Goal: Navigation & Orientation: Find specific page/section

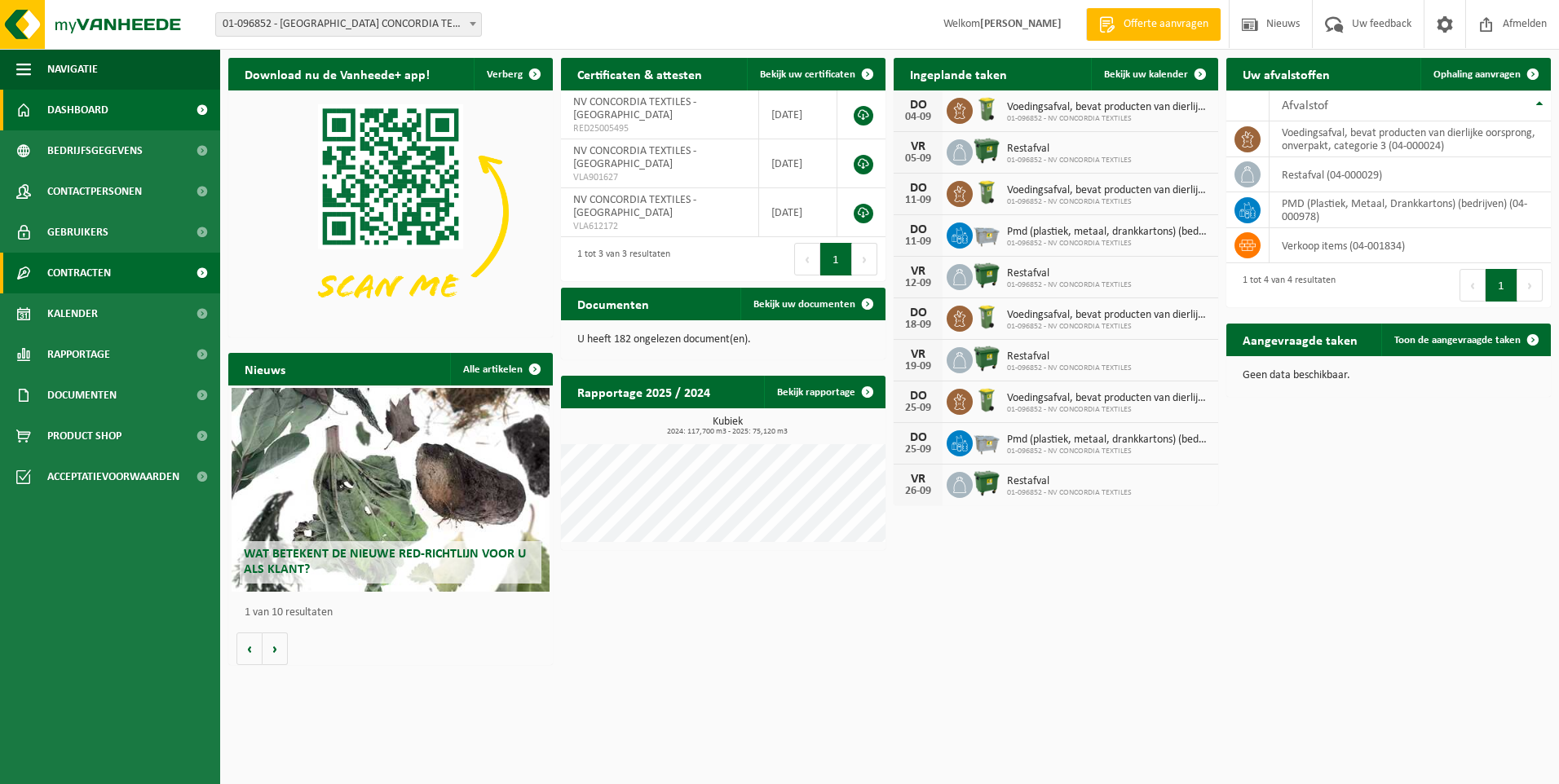
click at [95, 270] on span "Contracten" at bounding box center [79, 273] width 64 height 41
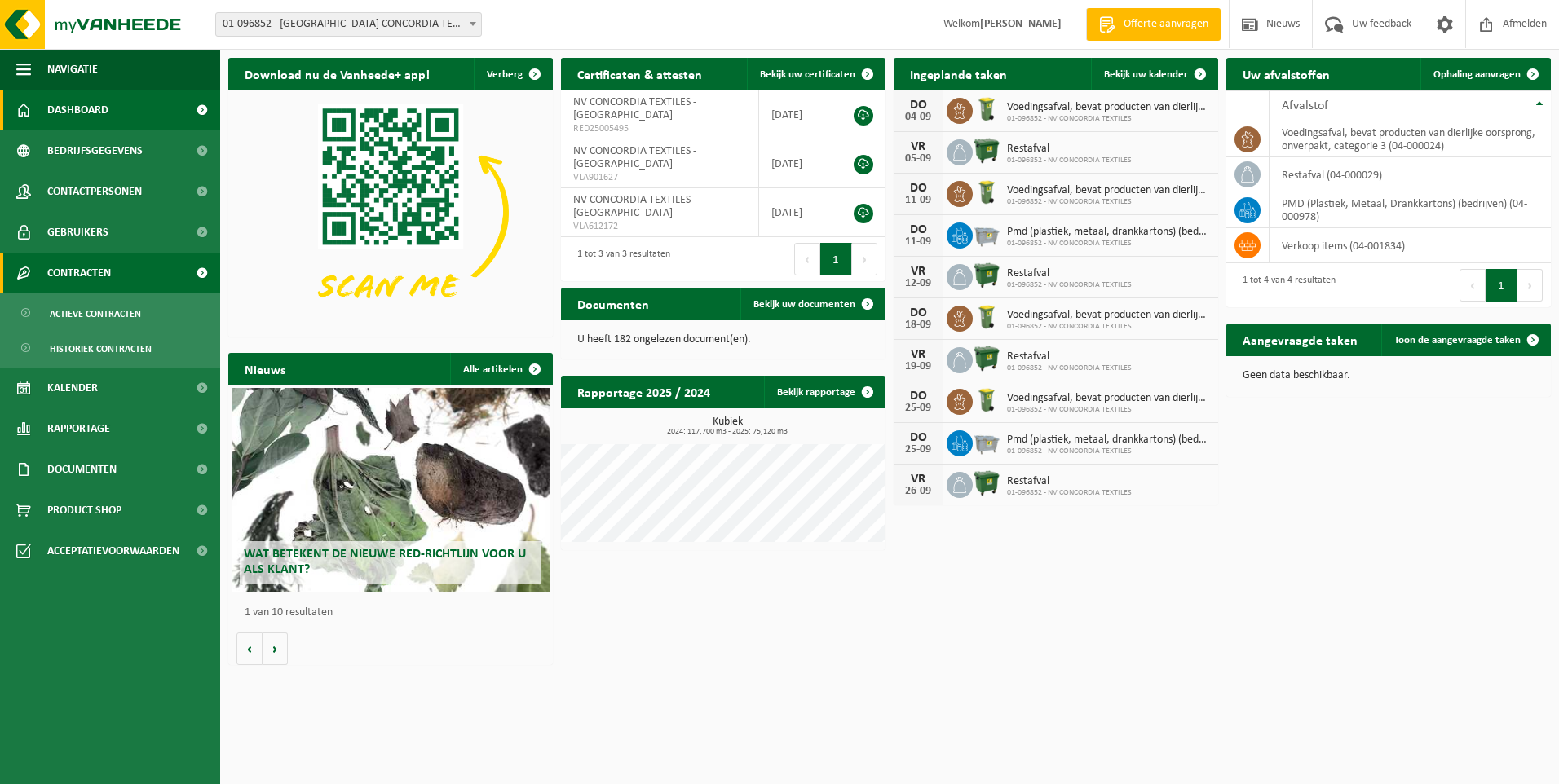
click at [104, 269] on span "Contracten" at bounding box center [79, 273] width 64 height 41
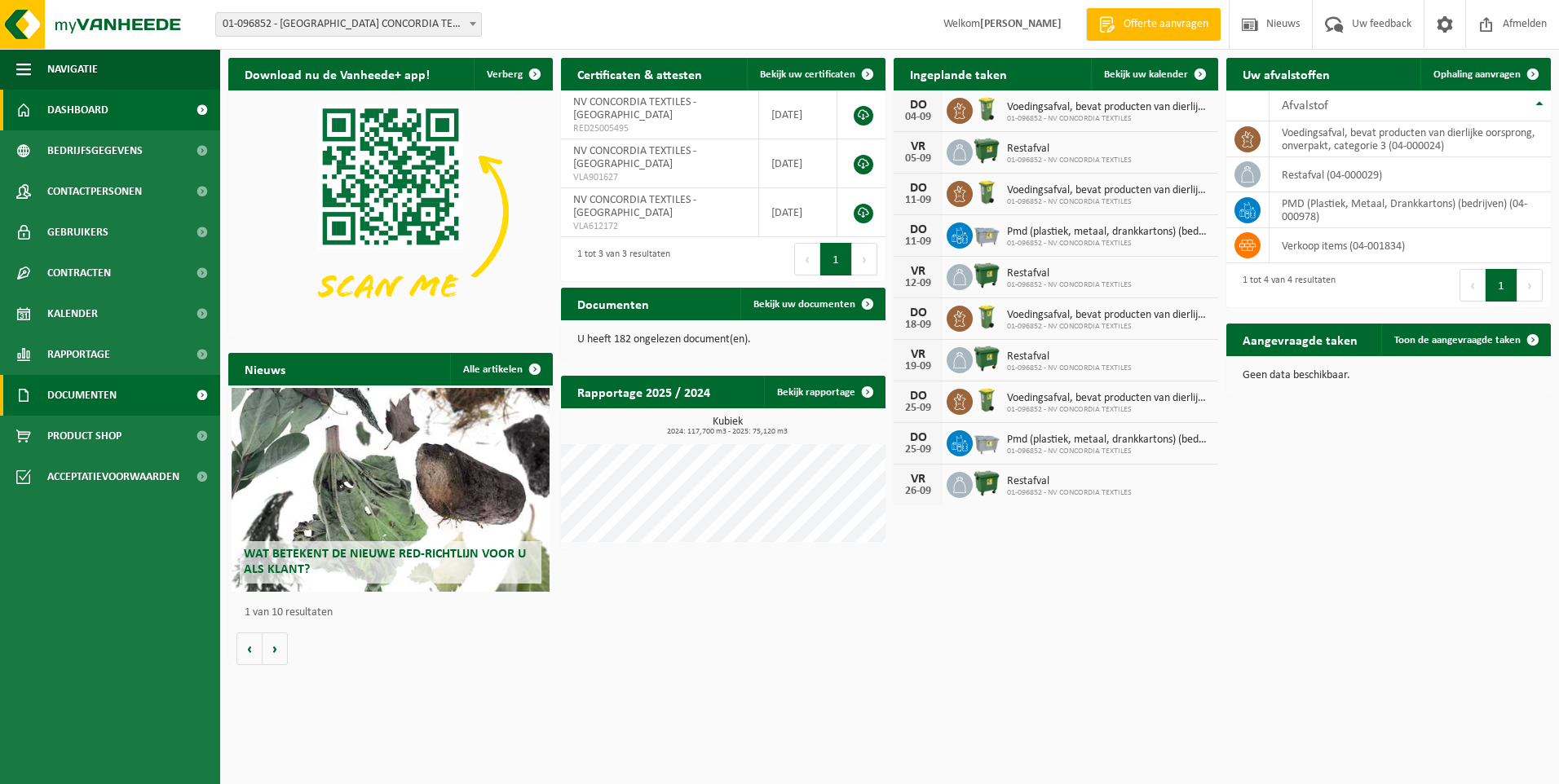
click at [91, 396] on span "Documenten" at bounding box center [81, 395] width 70 height 41
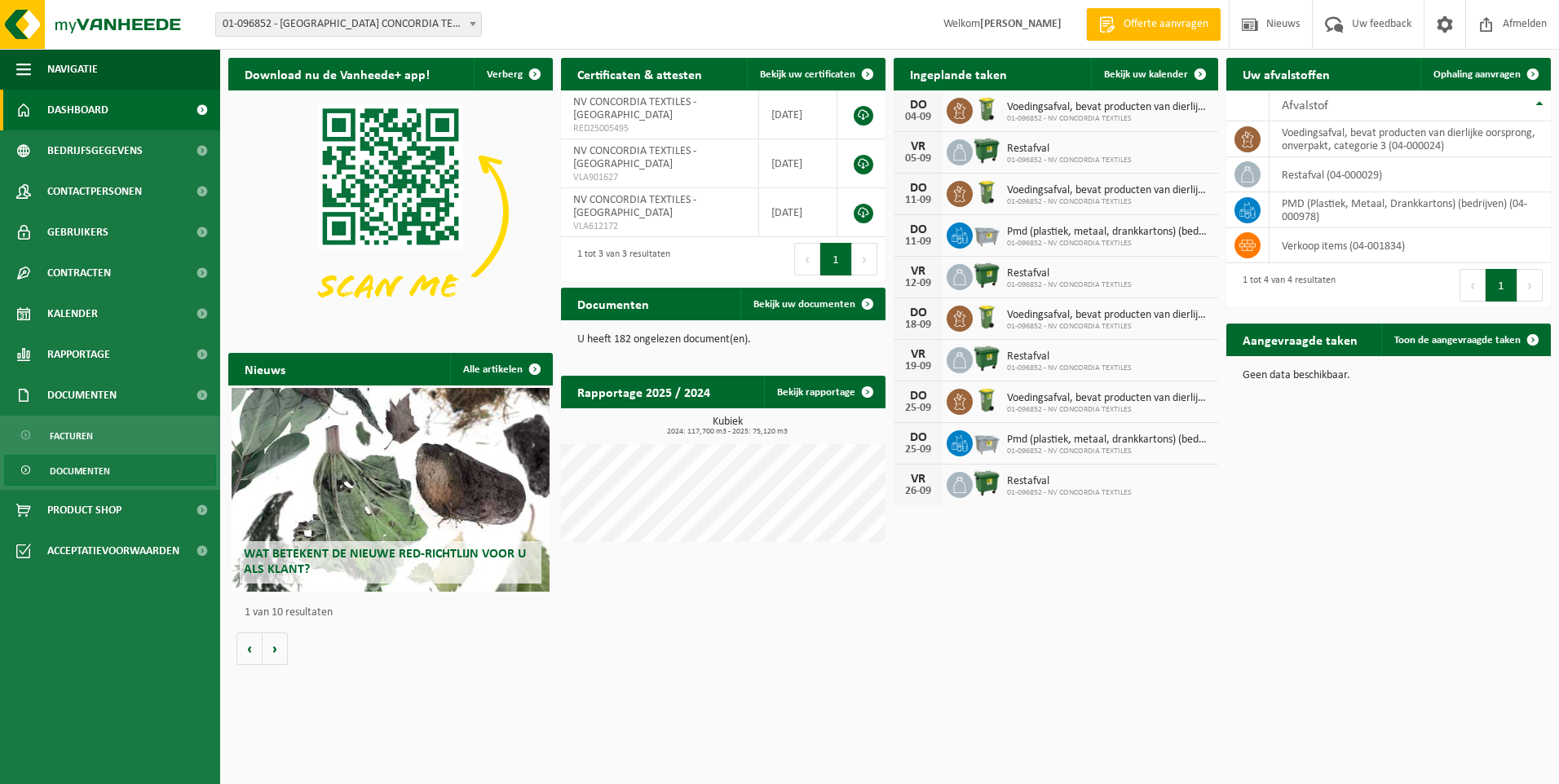
click at [92, 473] on span "Documenten" at bounding box center [80, 471] width 60 height 31
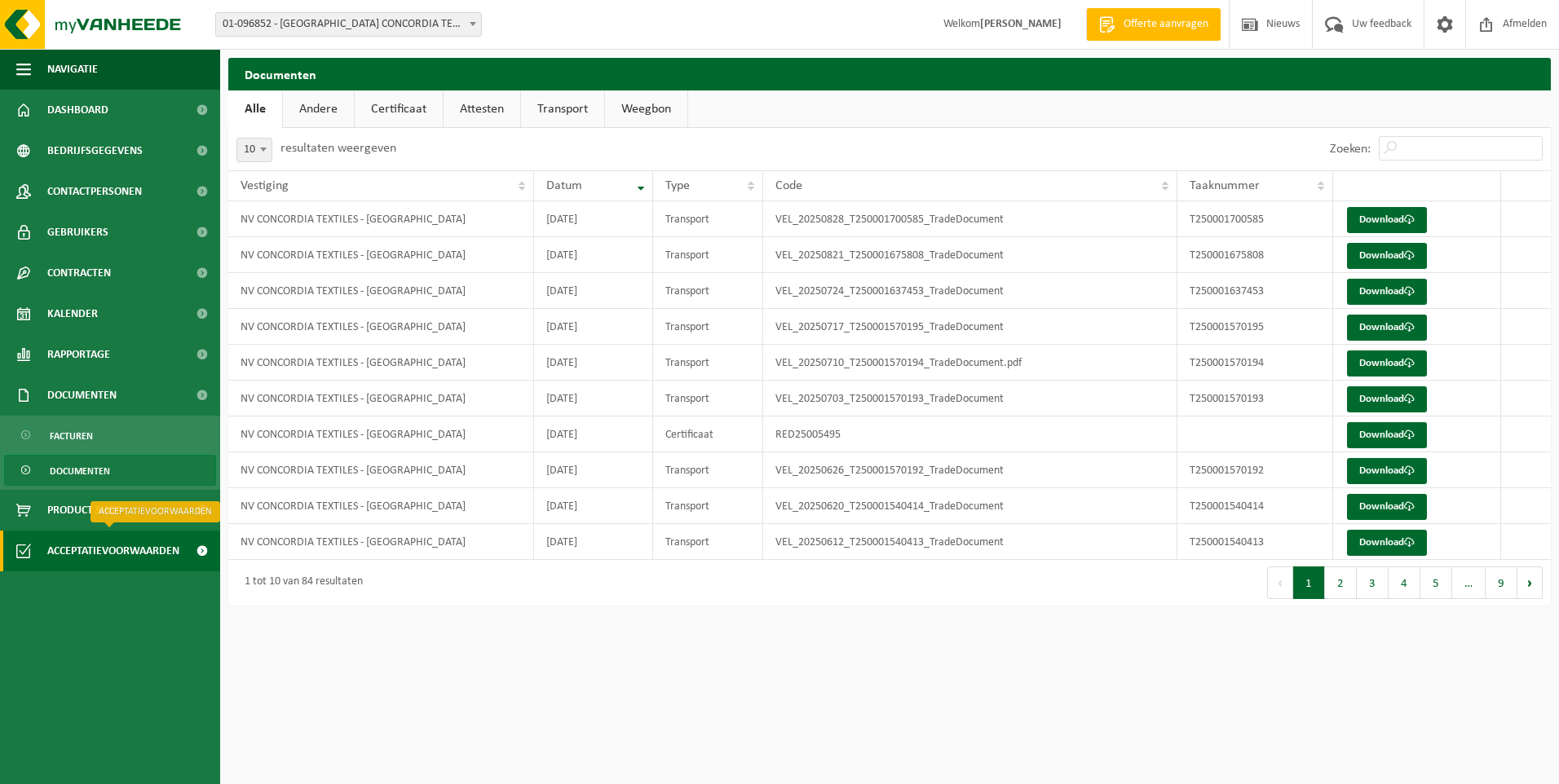
click at [92, 543] on span "Acceptatievoorwaarden" at bounding box center [113, 551] width 132 height 41
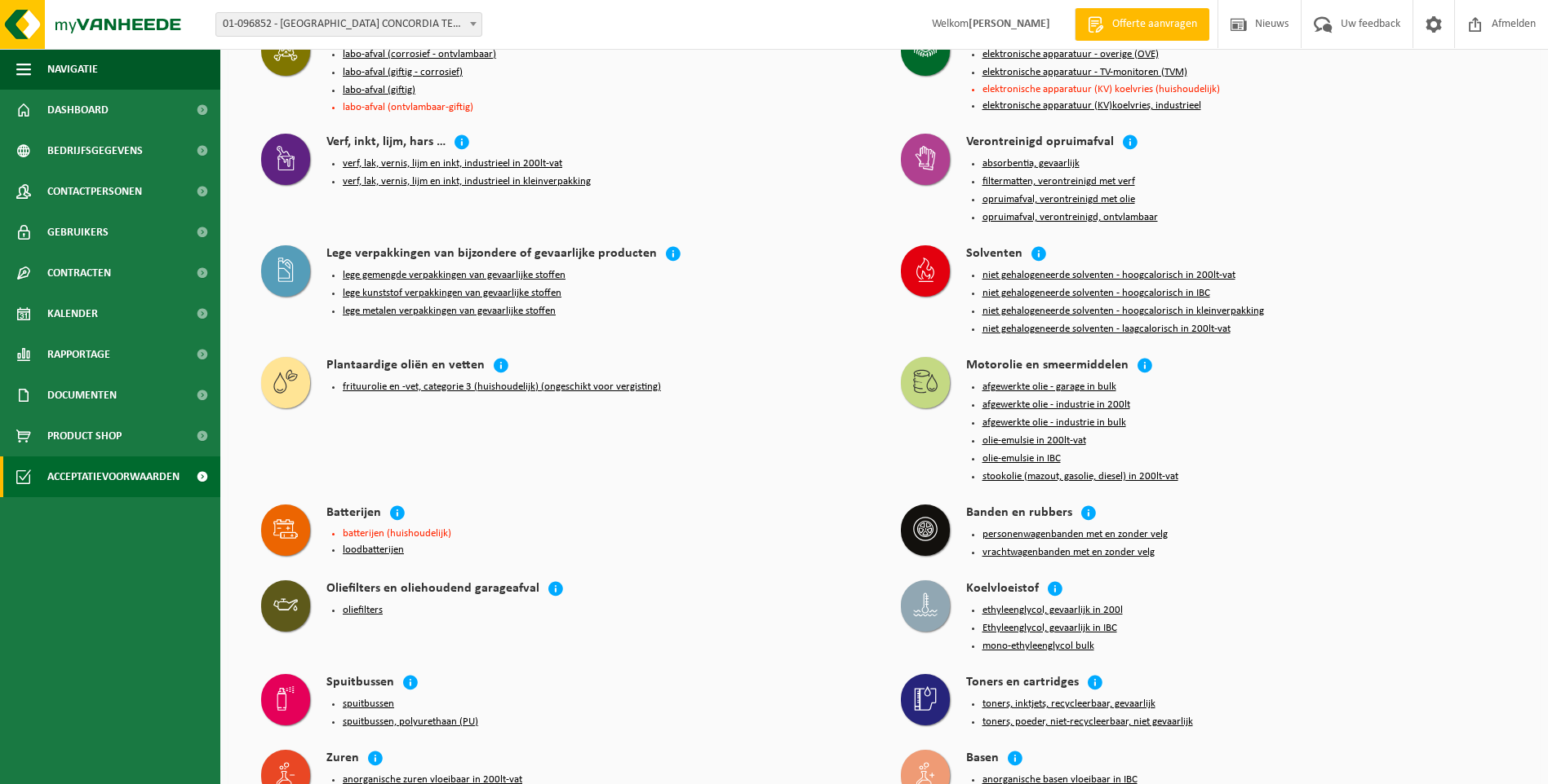
scroll to position [1371, 0]
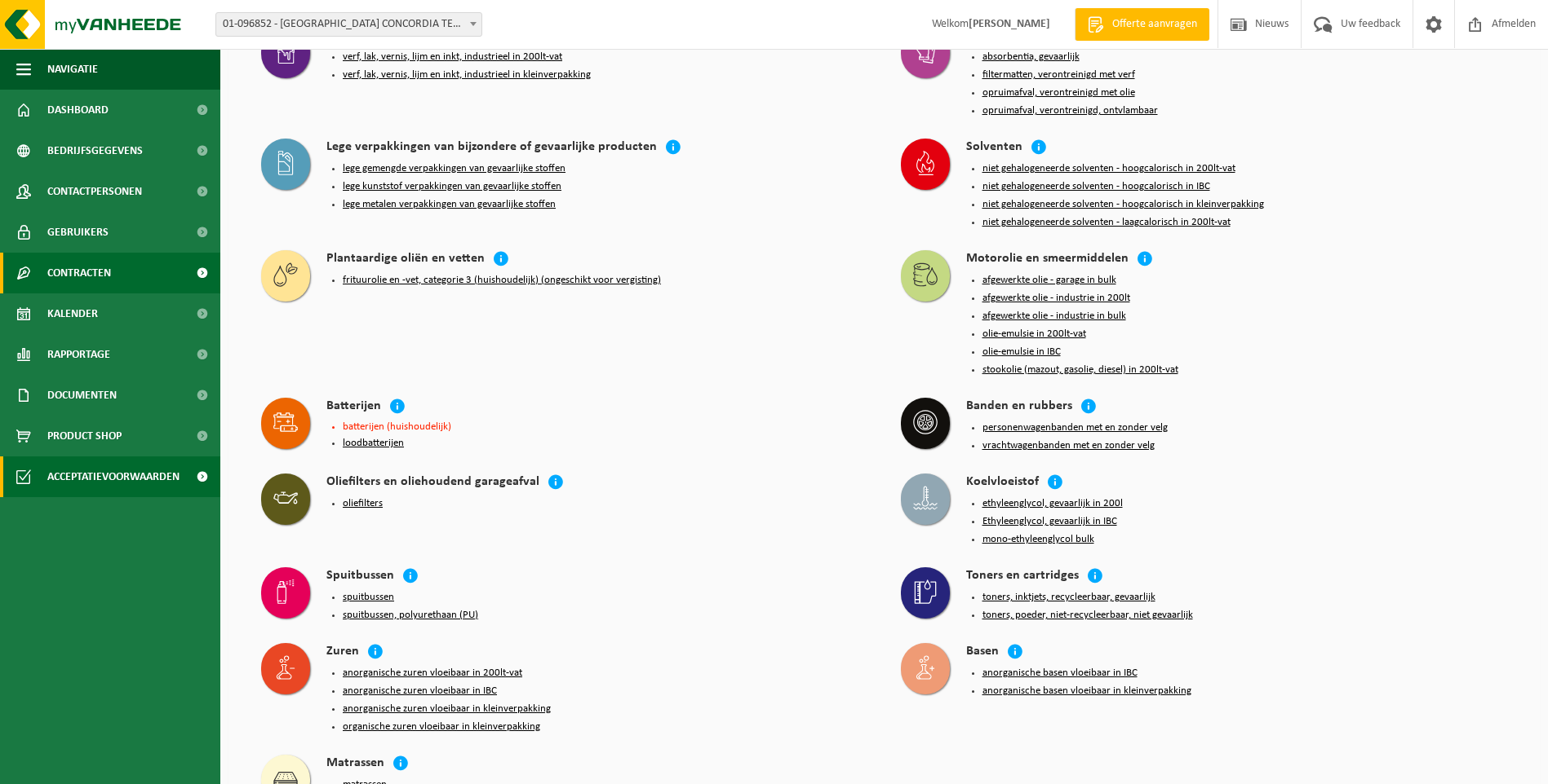
click at [87, 273] on span "Contracten" at bounding box center [79, 273] width 64 height 41
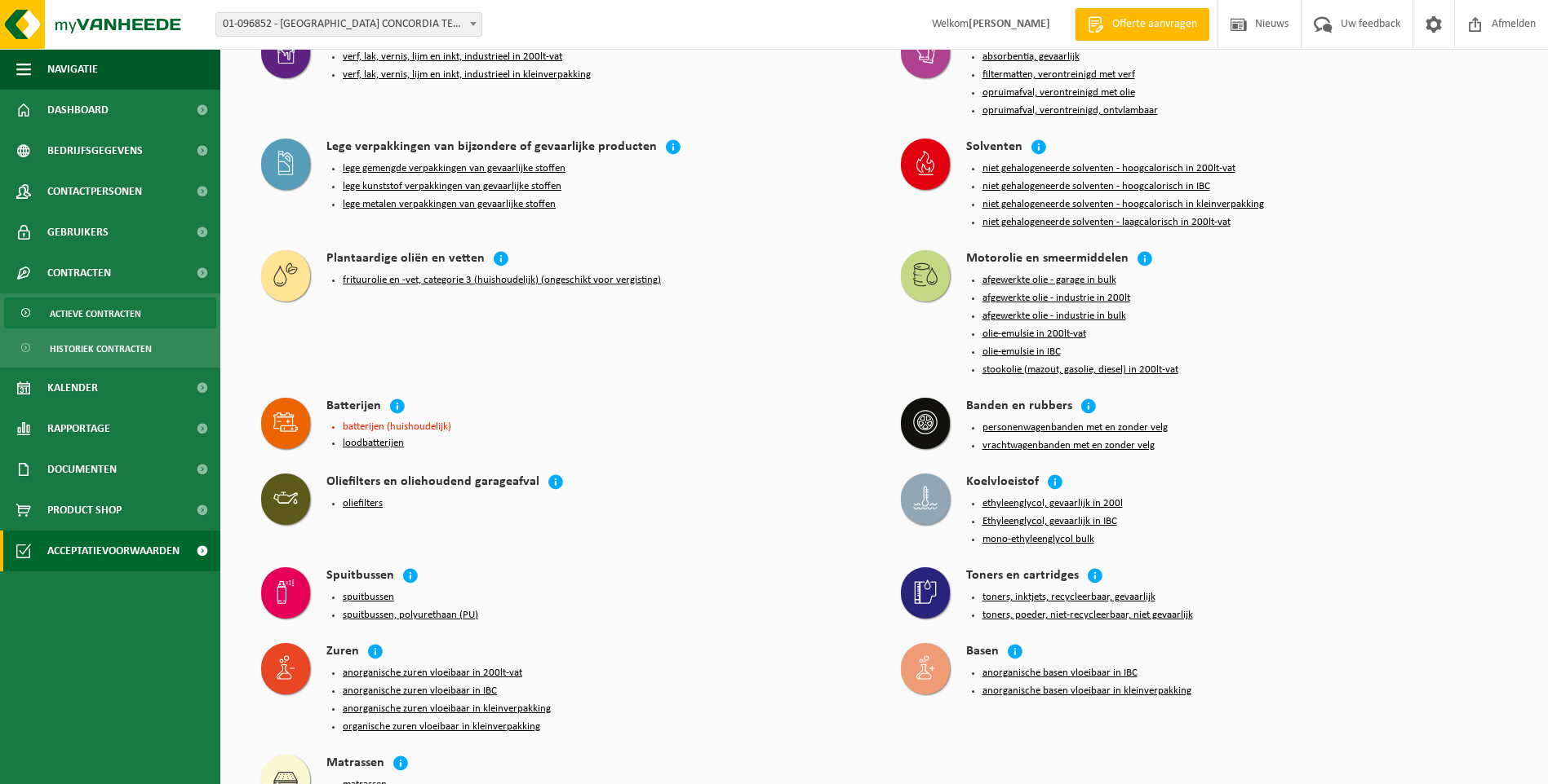
click at [91, 305] on span "Actieve contracten" at bounding box center [95, 313] width 91 height 31
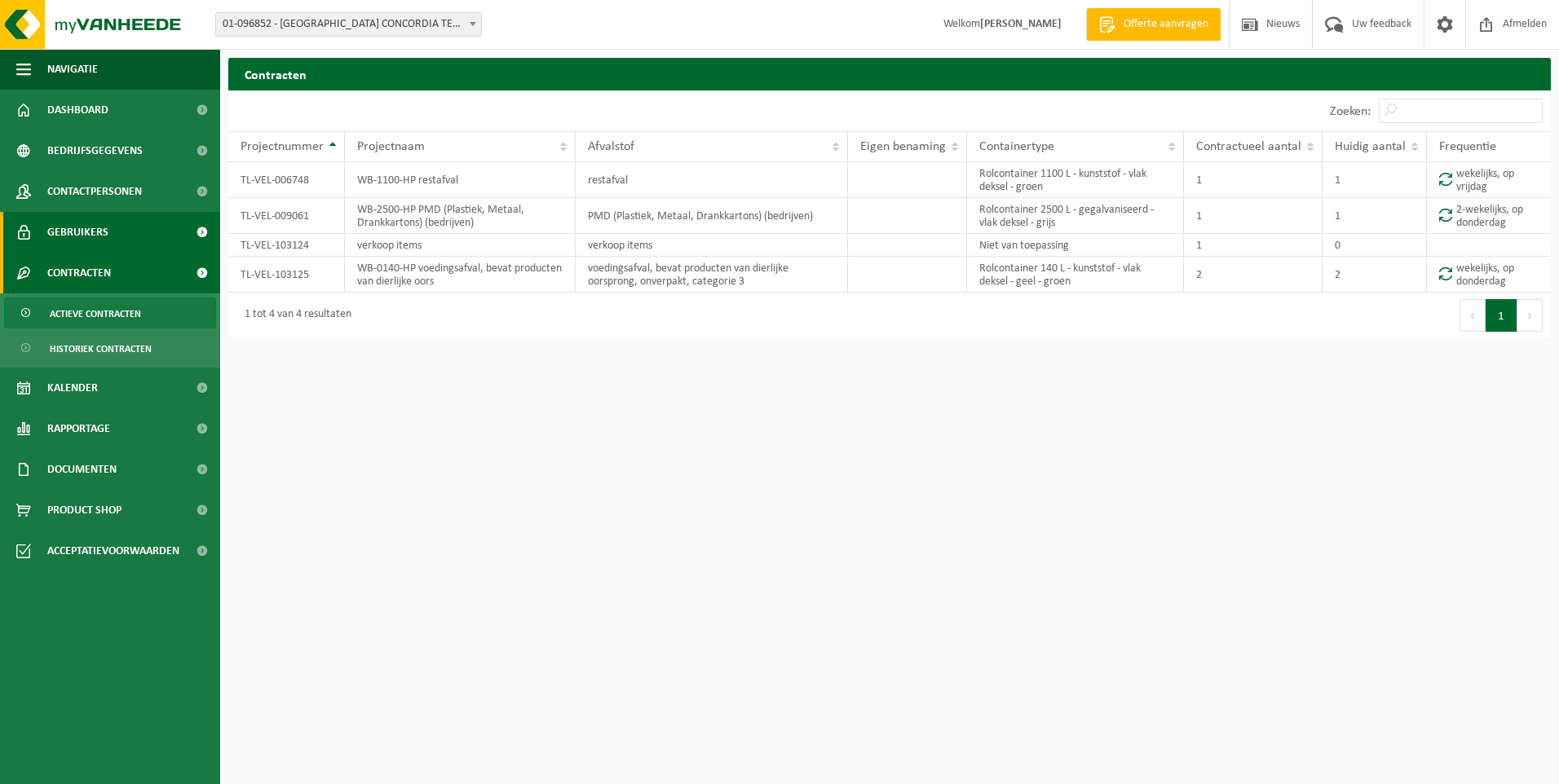
click at [91, 230] on span "Gebruikers" at bounding box center [77, 232] width 61 height 41
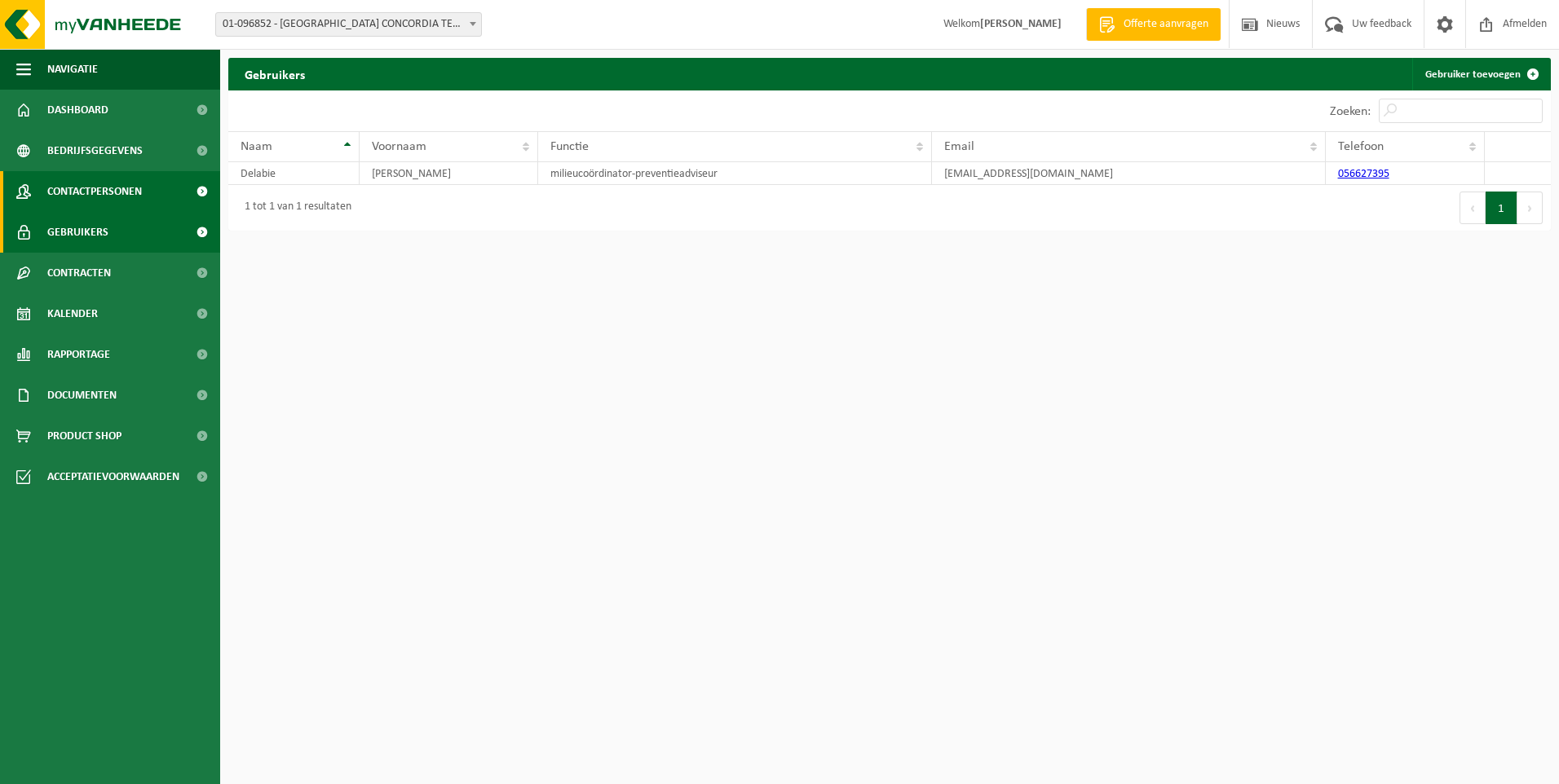
click at [101, 188] on span "Contactpersonen" at bounding box center [94, 191] width 95 height 41
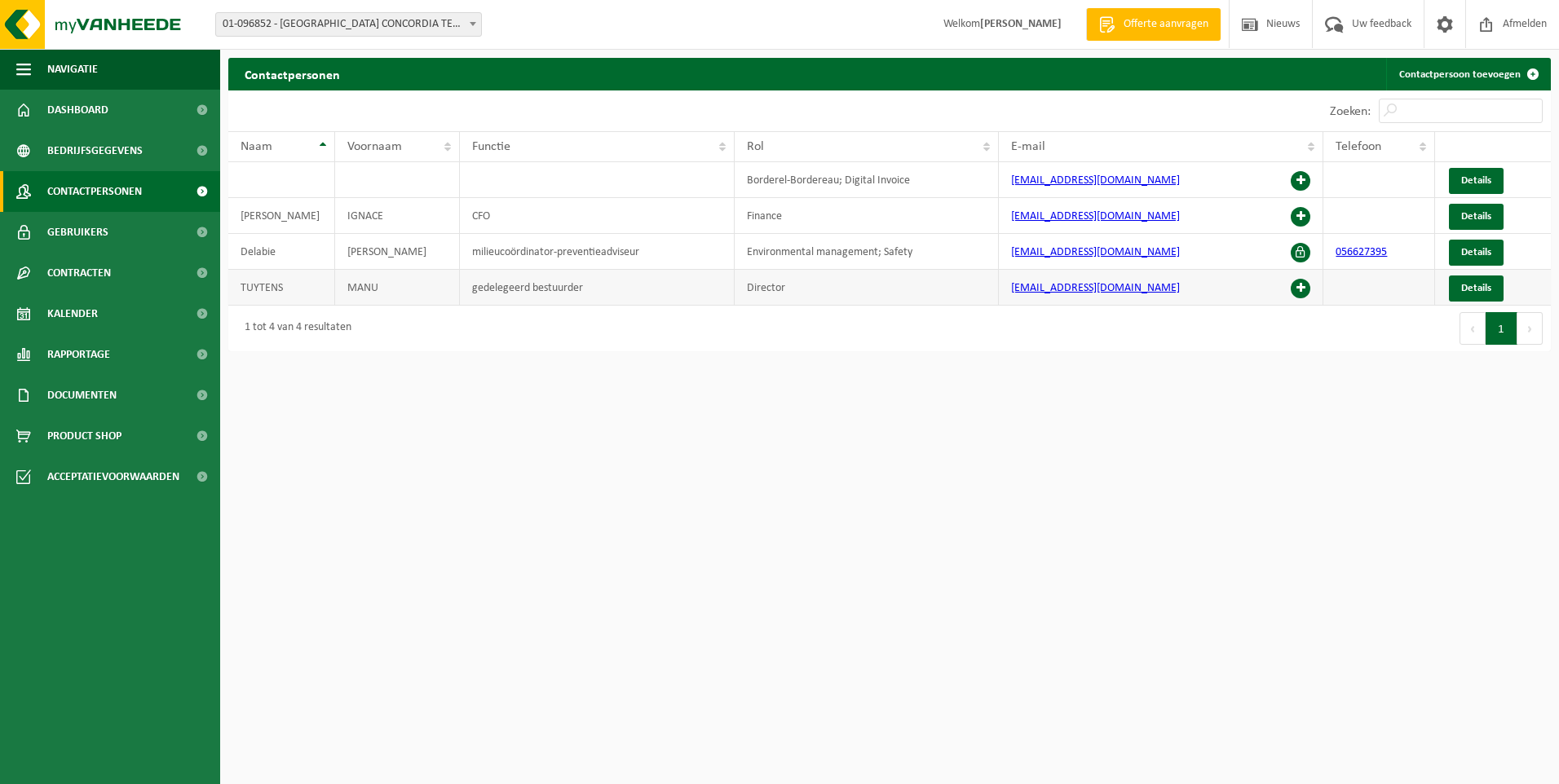
click at [1299, 286] on span at bounding box center [1300, 288] width 19 height 19
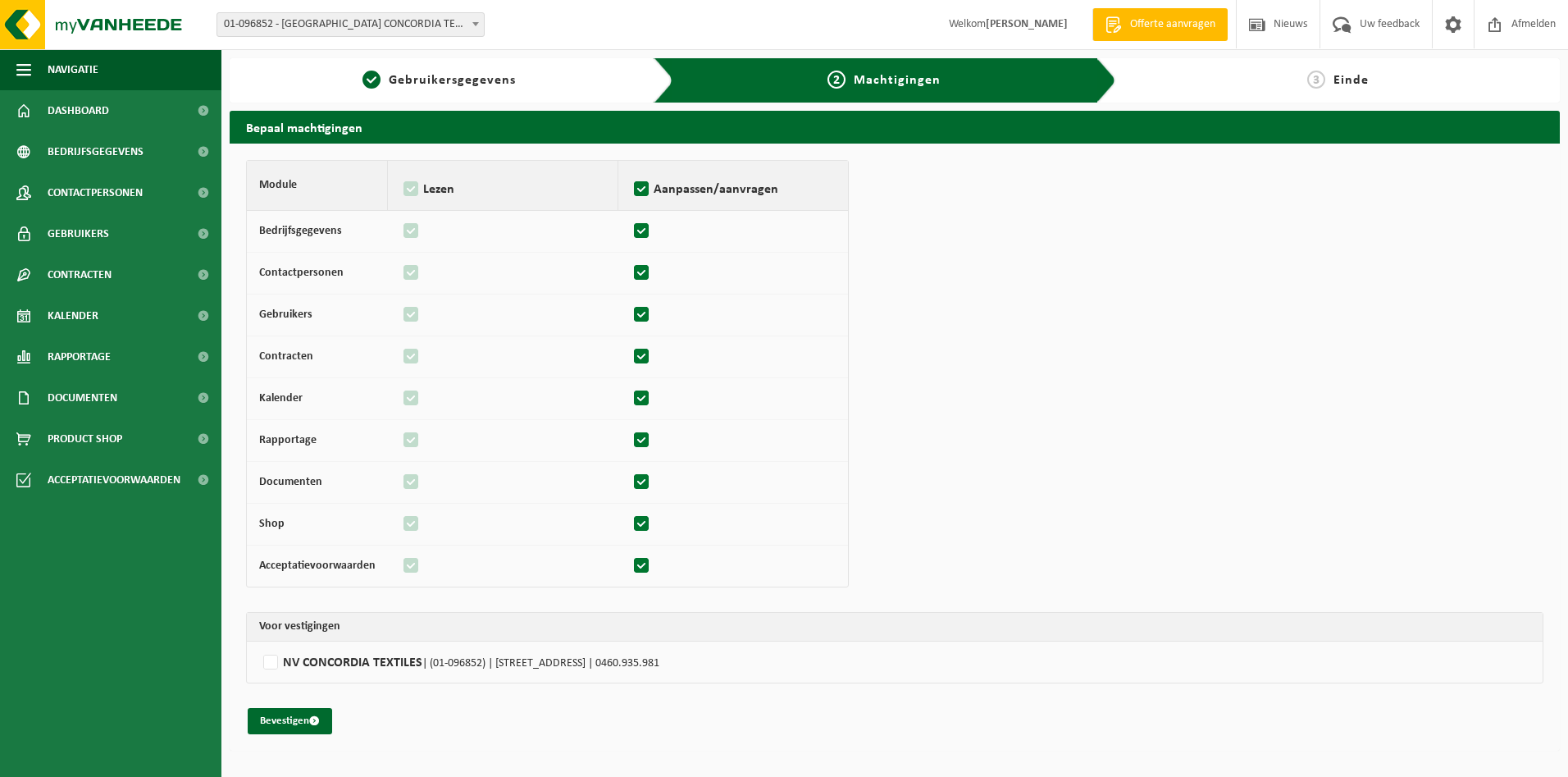
click at [1276, 186] on div "Module Lezen Aanpassen/aanvragen Bedrijfsgegevens Contactpersonen Gebruikers Co…" at bounding box center [895, 447] width 1298 height 574
click at [478, 78] on span "Gebruikersgegevens" at bounding box center [452, 81] width 127 height 13
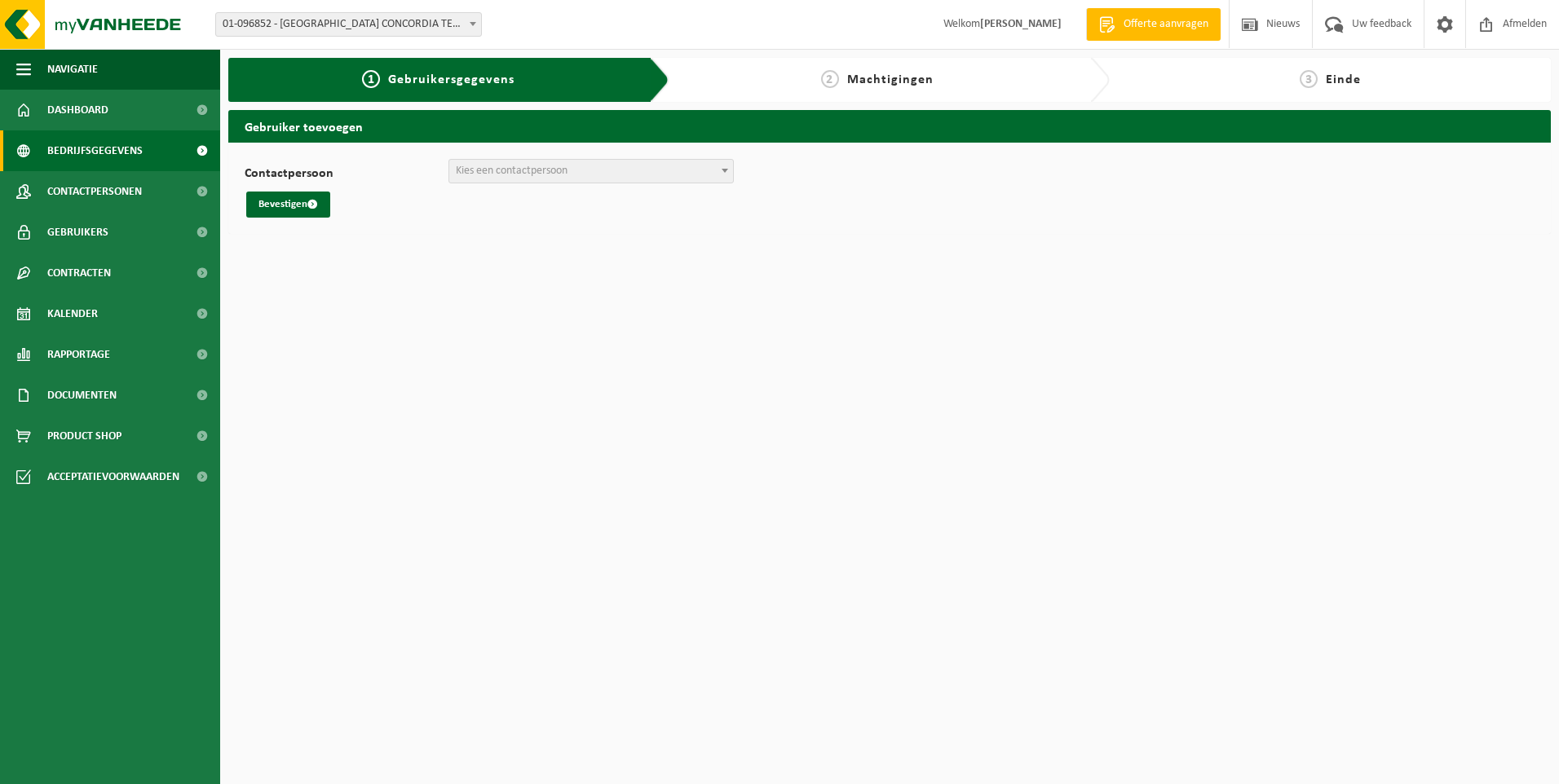
click at [85, 143] on span "Bedrijfsgegevens" at bounding box center [95, 151] width 96 height 41
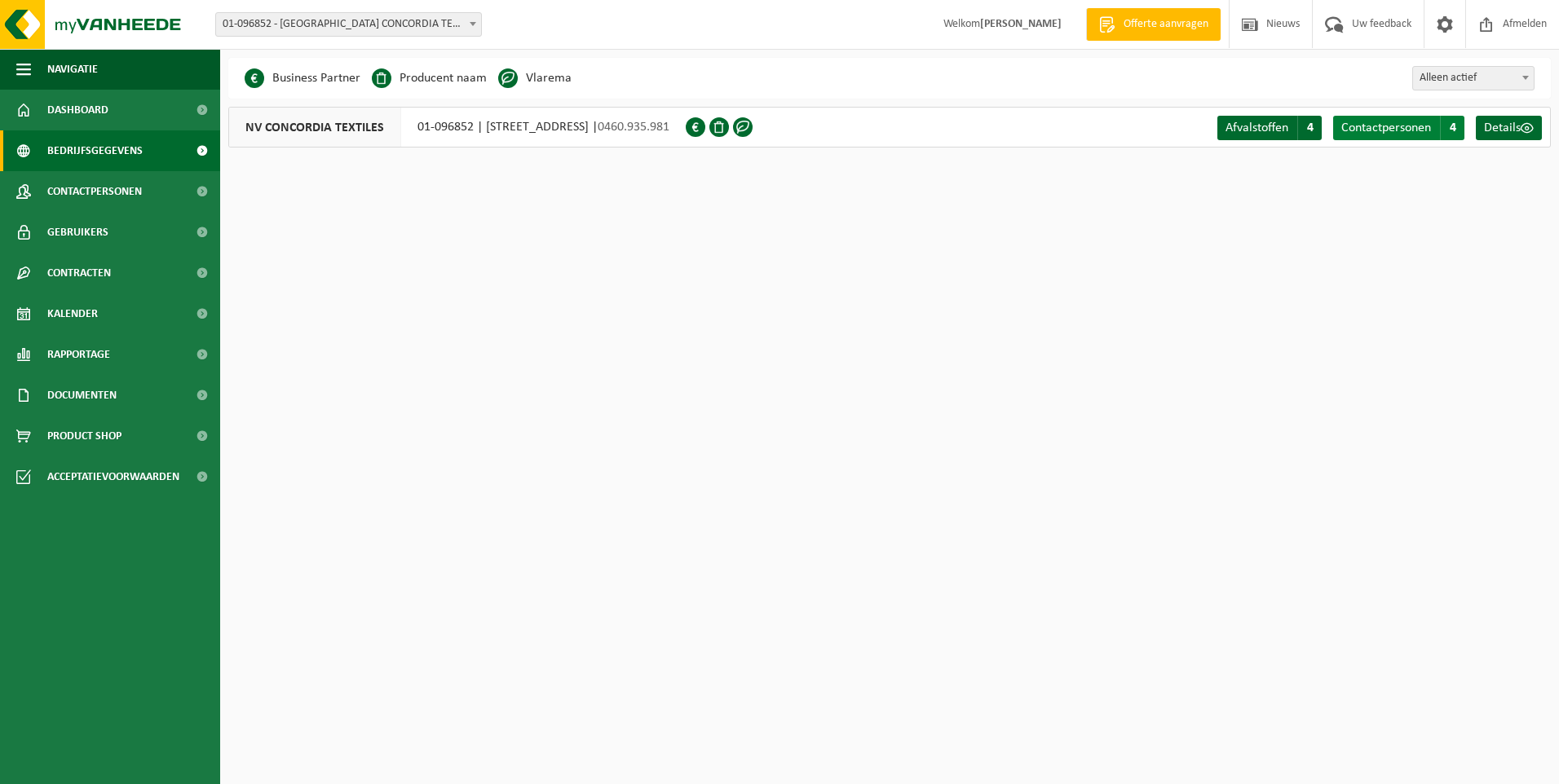
click at [1362, 128] on span "Contactpersonen" at bounding box center [1386, 128] width 90 height 13
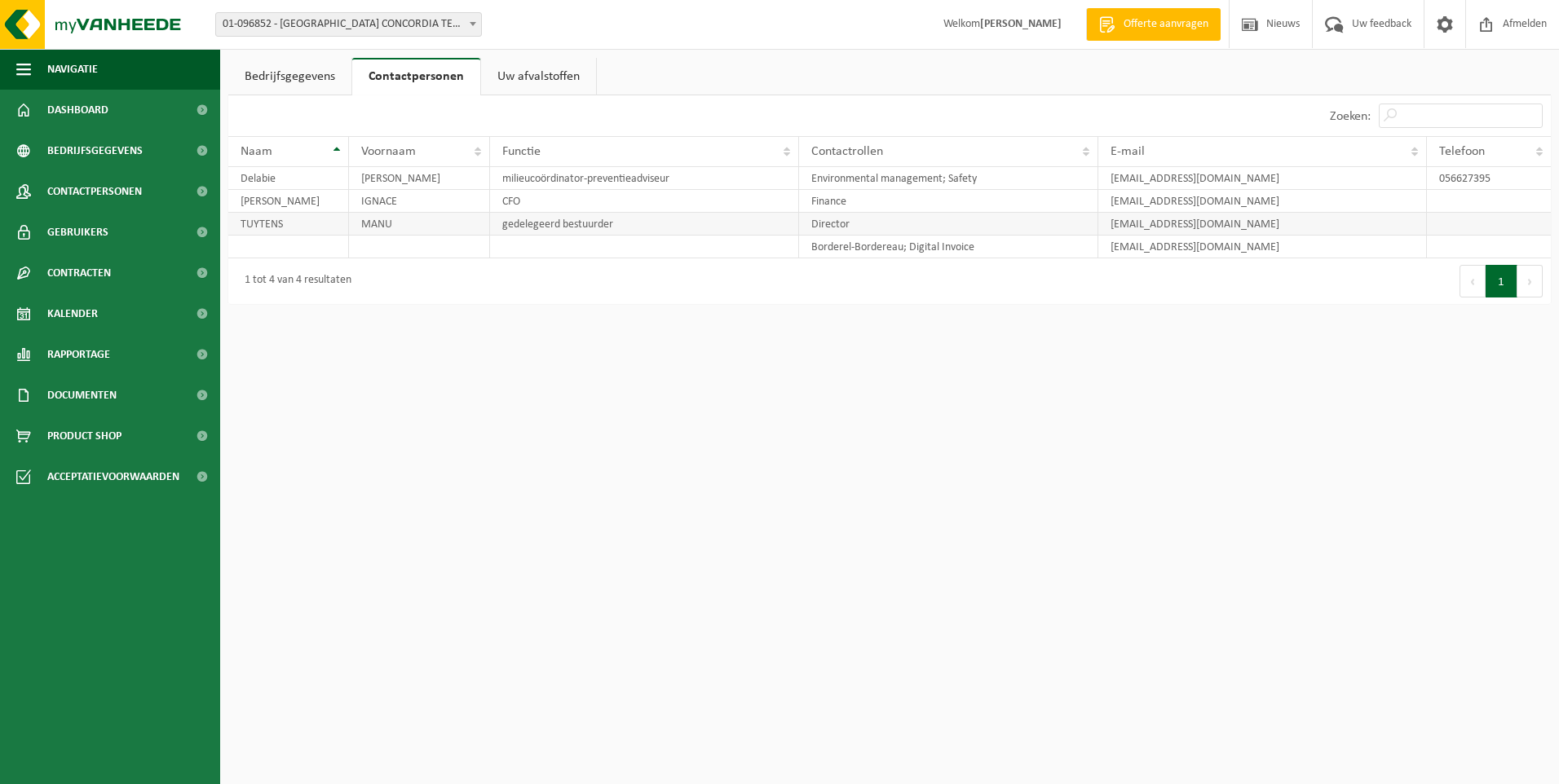
click at [324, 225] on td "TUYTENS" at bounding box center [289, 224] width 121 height 23
drag, startPoint x: 324, startPoint y: 225, endPoint x: 303, endPoint y: 223, distance: 21.1
click at [303, 223] on td "TUYTENS" at bounding box center [289, 224] width 121 height 23
click at [102, 222] on span "Gebruikers" at bounding box center [77, 232] width 61 height 41
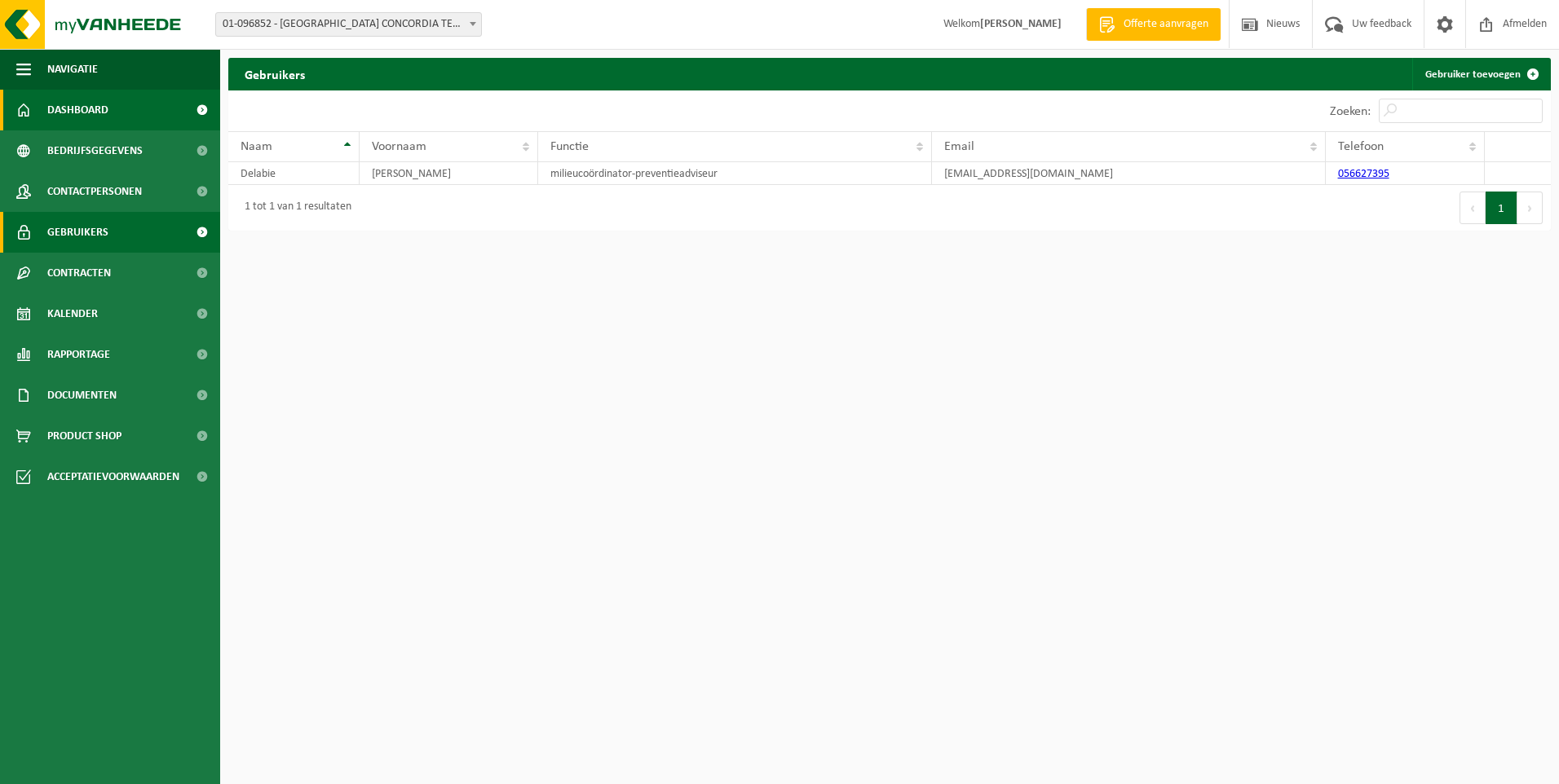
click at [116, 106] on link "Dashboard" at bounding box center [110, 110] width 220 height 41
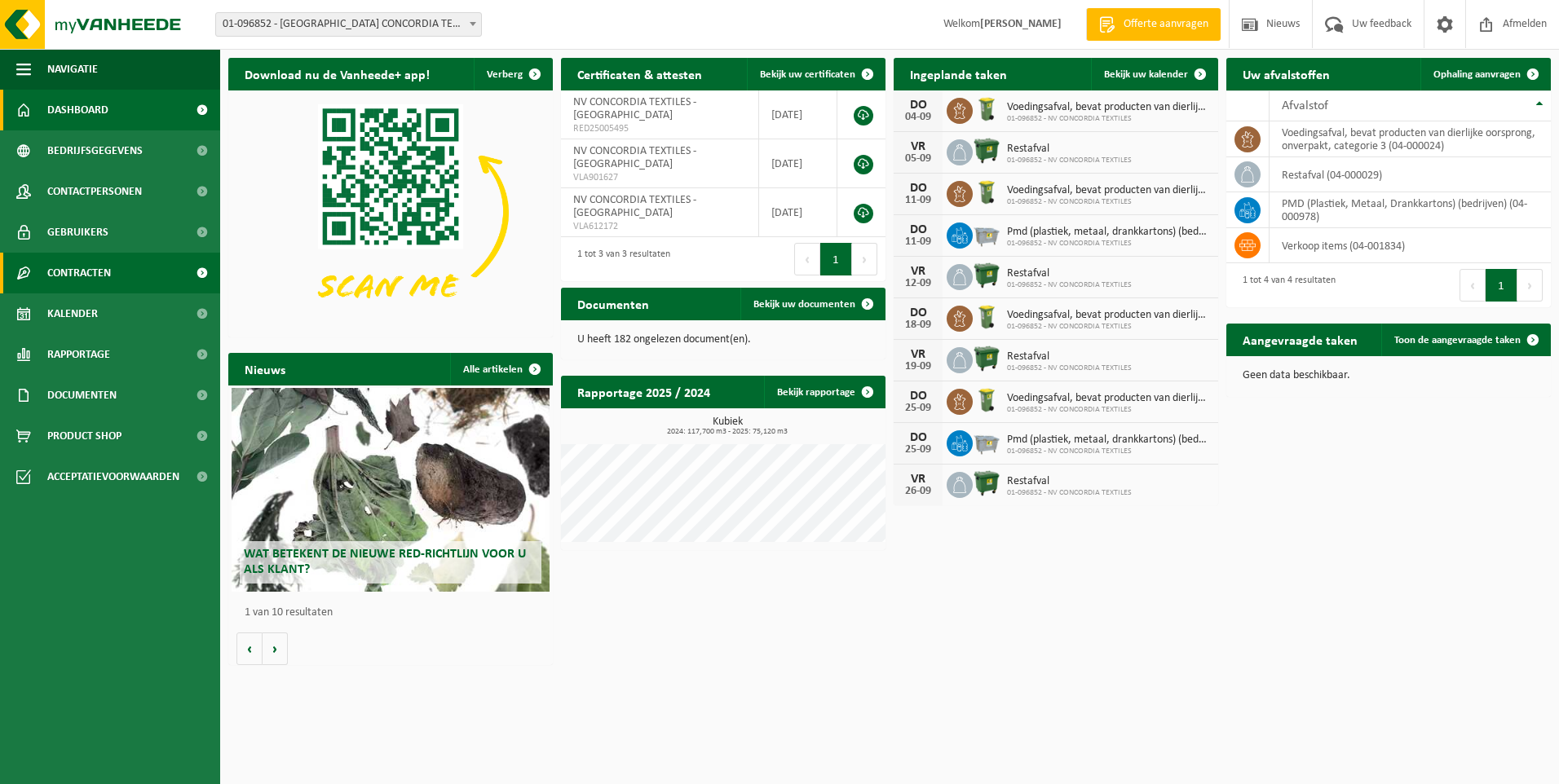
click at [90, 271] on span "Contracten" at bounding box center [79, 273] width 64 height 41
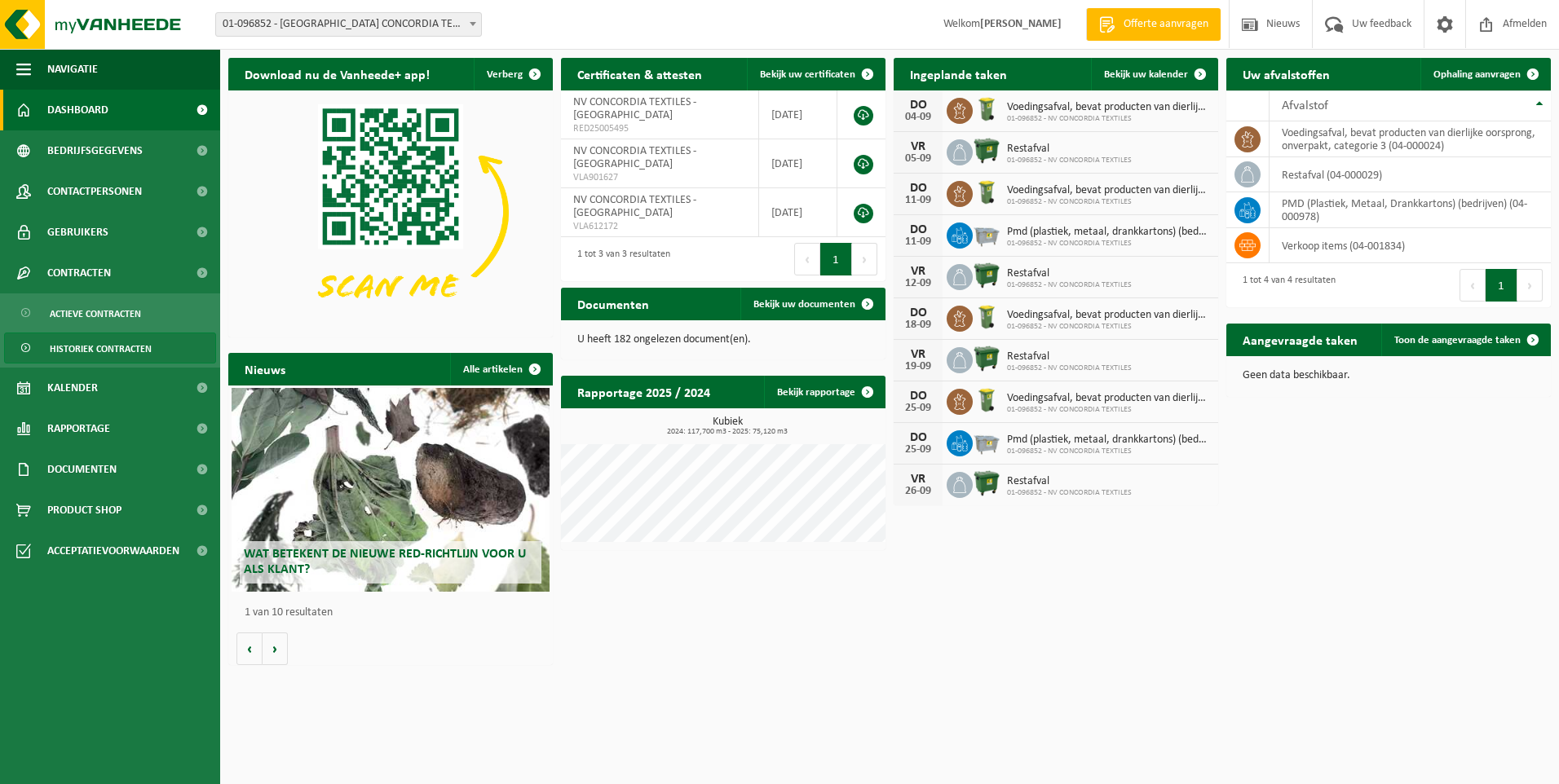
click at [102, 347] on span "Historiek contracten" at bounding box center [101, 348] width 102 height 31
